Goal: Share content

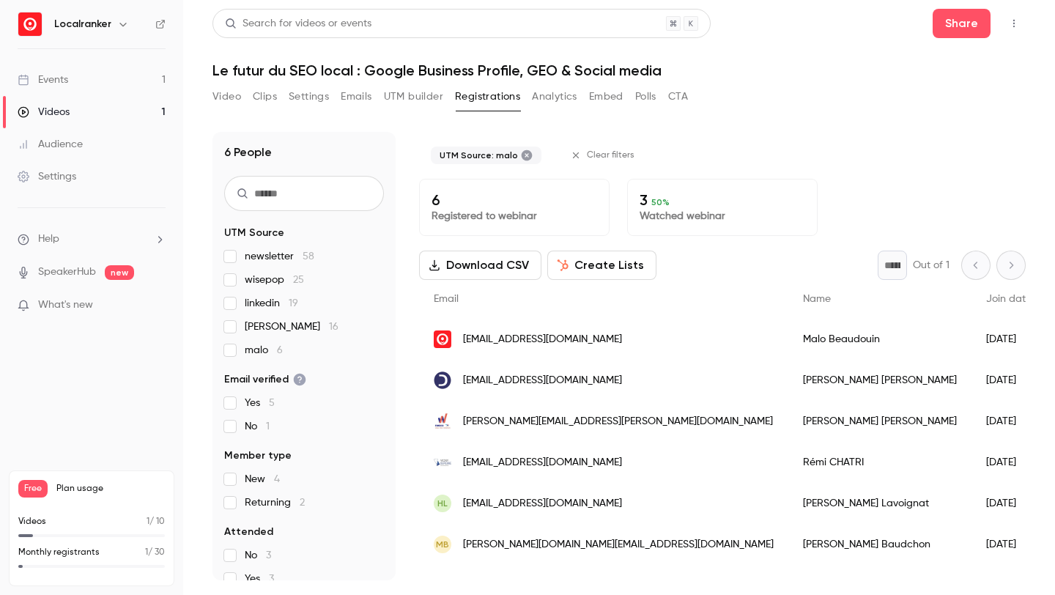
scroll to position [54, 0]
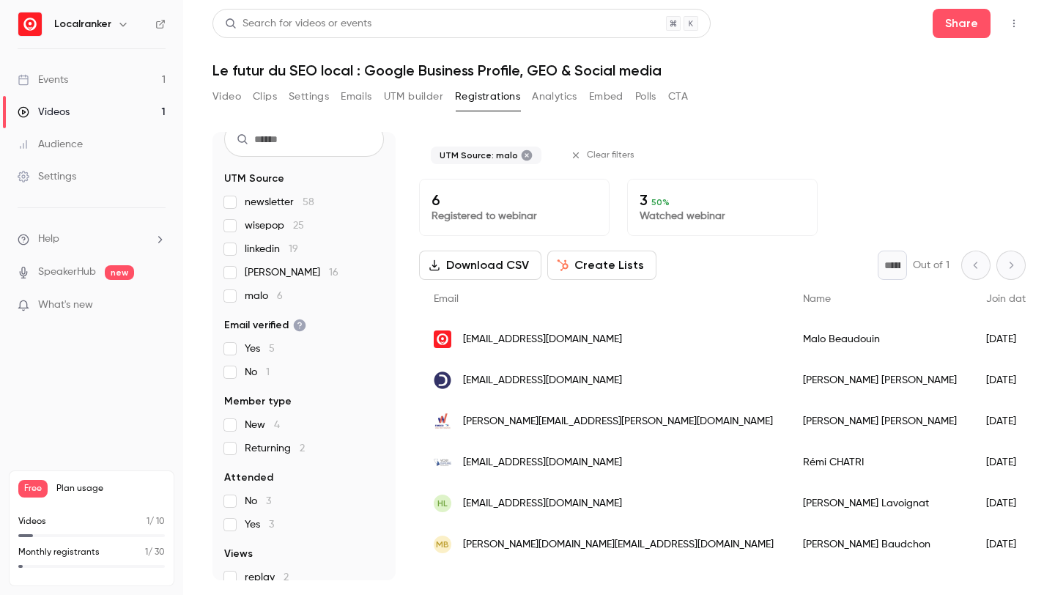
click at [107, 83] on link "Events 1" at bounding box center [91, 80] width 183 height 32
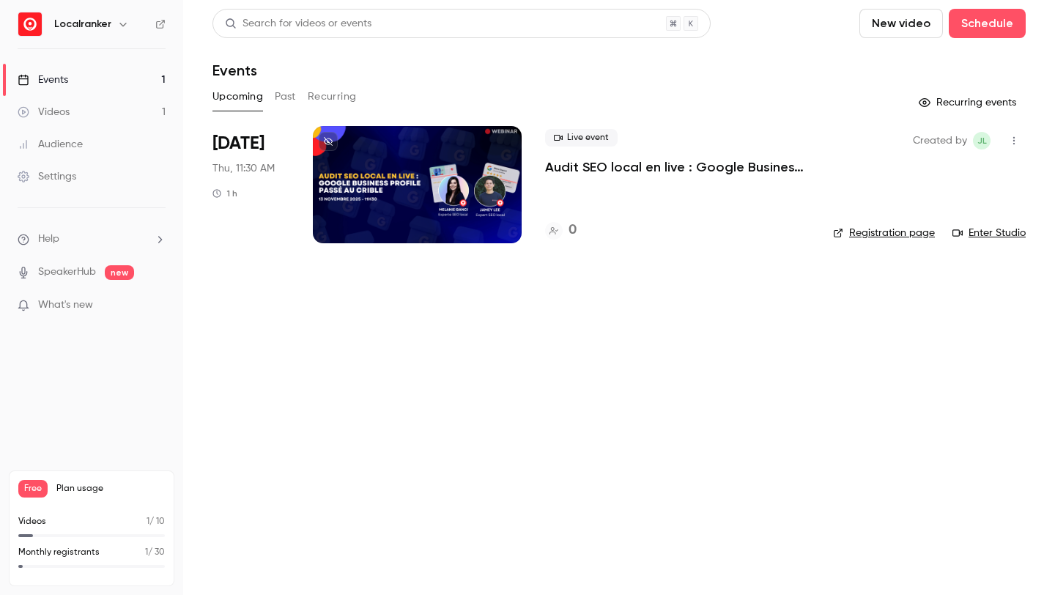
click at [503, 185] on div at bounding box center [417, 184] width 209 height 117
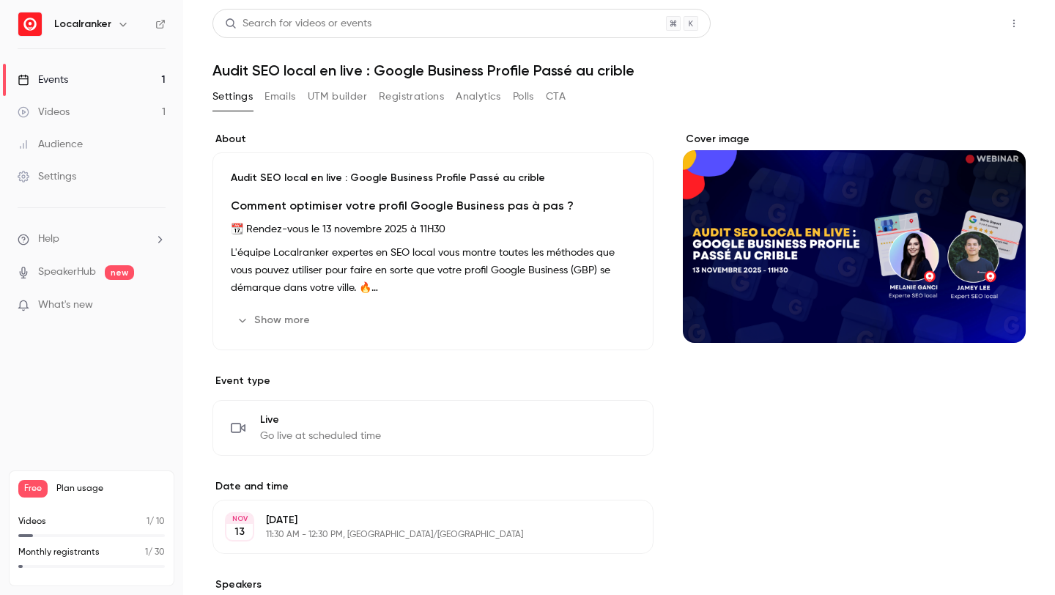
click at [964, 27] on button "Share" at bounding box center [961, 23] width 58 height 29
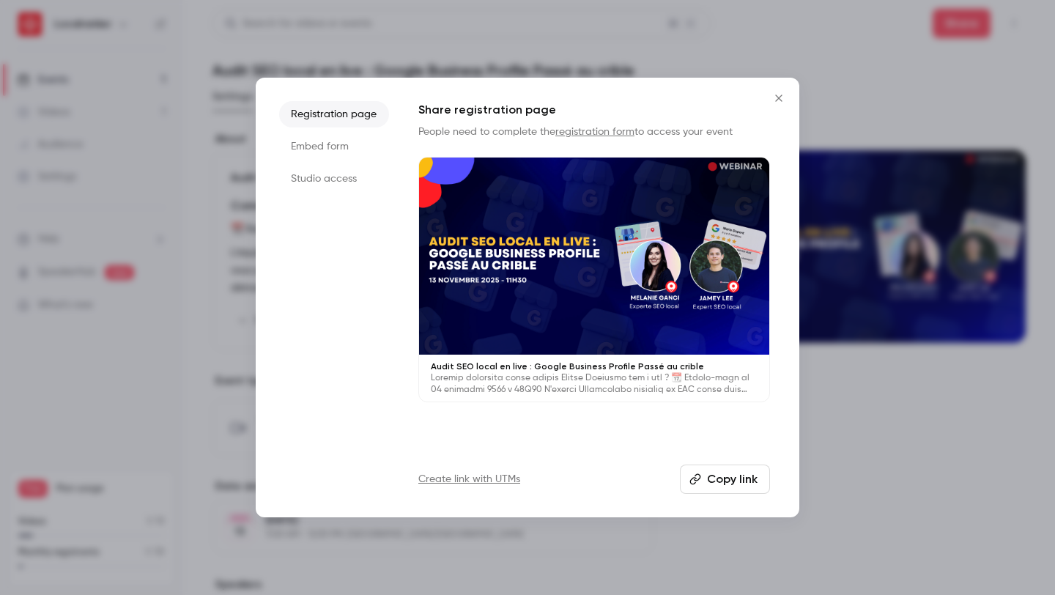
click at [510, 475] on link "Create link with UTMs" at bounding box center [469, 479] width 102 height 15
